Goal: Information Seeking & Learning: Learn about a topic

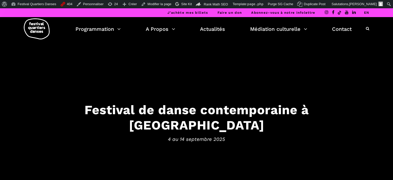
click at [368, 12] on link "EN" at bounding box center [366, 13] width 5 height 4
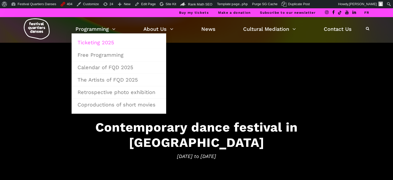
click at [102, 41] on link "Ticketing 2025" at bounding box center [118, 42] width 89 height 12
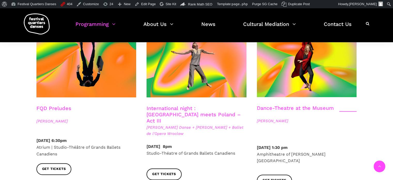
scroll to position [594, 0]
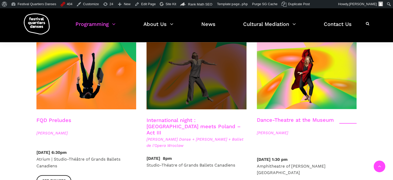
click at [214, 76] on span at bounding box center [196, 75] width 100 height 67
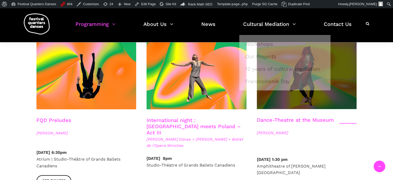
click at [339, 81] on span at bounding box center [307, 75] width 100 height 67
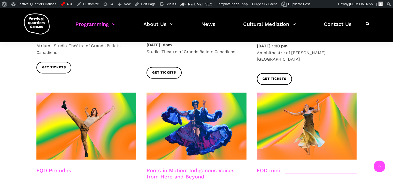
scroll to position [723, 0]
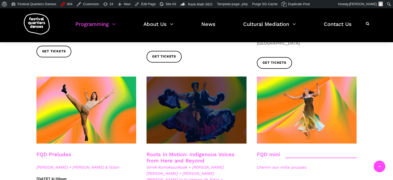
click at [208, 89] on span at bounding box center [196, 109] width 100 height 67
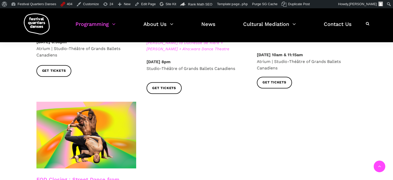
scroll to position [930, 0]
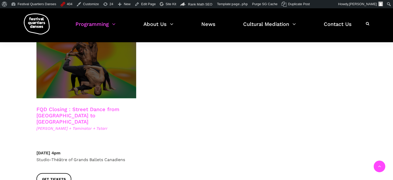
click at [122, 65] on span at bounding box center [86, 64] width 100 height 67
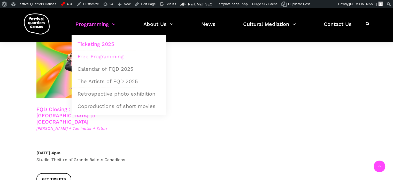
click at [112, 57] on link "Free Programming" at bounding box center [118, 56] width 89 height 12
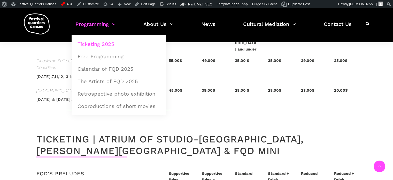
scroll to position [1151, 0]
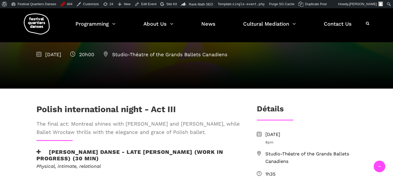
scroll to position [103, 0]
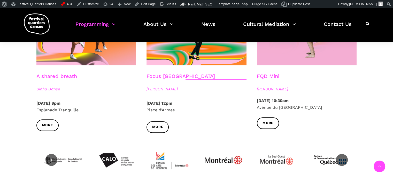
scroll to position [526, 0]
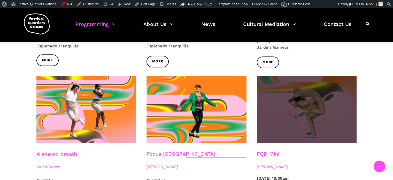
click at [277, 100] on span at bounding box center [307, 109] width 100 height 67
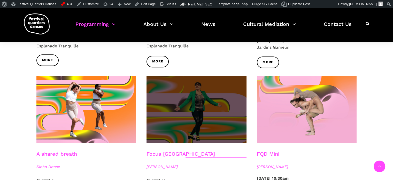
click at [196, 116] on span at bounding box center [196, 109] width 100 height 67
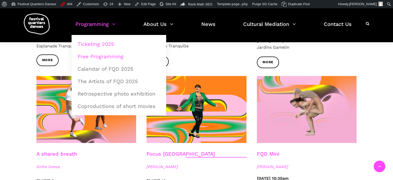
click at [98, 46] on link "Ticketing 2025" at bounding box center [118, 44] width 89 height 12
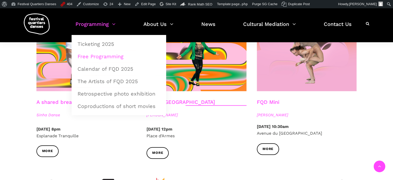
scroll to position [707, 0]
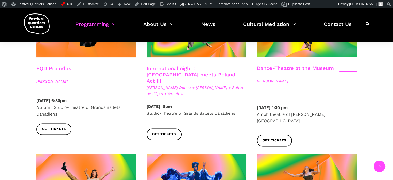
scroll to position [749, 0]
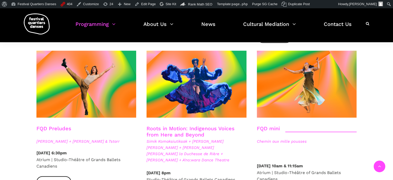
drag, startPoint x: 204, startPoint y: 58, endPoint x: 179, endPoint y: 96, distance: 45.1
click at [142, 88] on div at bounding box center [196, 87] width 110 height 75
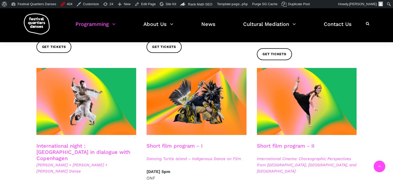
scroll to position [258, 0]
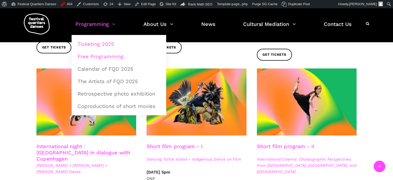
click at [106, 61] on link "Free Programming" at bounding box center [118, 56] width 89 height 12
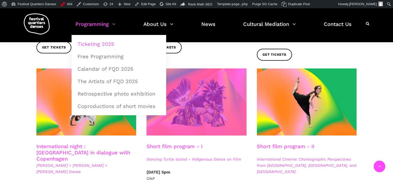
scroll to position [260, 0]
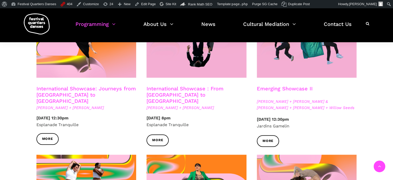
scroll to position [423, 0]
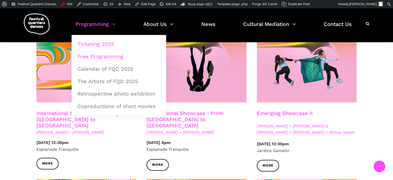
click at [97, 42] on link "Ticketing 2025" at bounding box center [118, 44] width 89 height 12
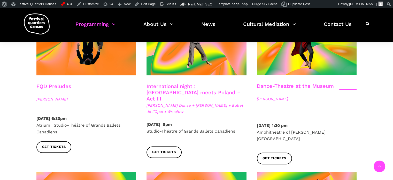
scroll to position [620, 0]
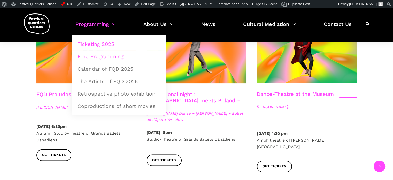
click at [98, 55] on link "Free Programming" at bounding box center [118, 56] width 89 height 12
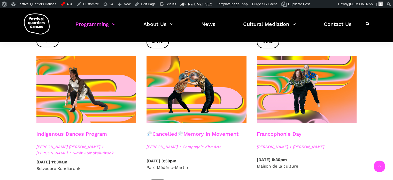
scroll to position [258, 0]
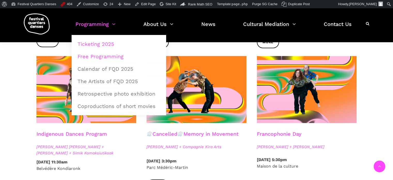
click at [103, 42] on link "Ticketing 2025" at bounding box center [118, 44] width 89 height 12
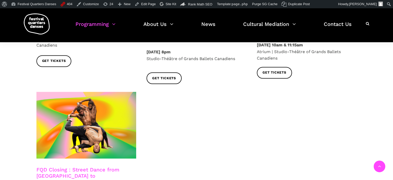
scroll to position [878, 0]
